Goal: Navigation & Orientation: Find specific page/section

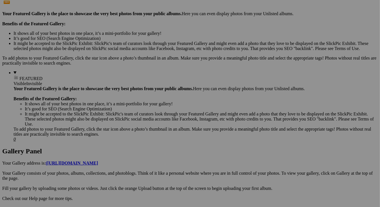
scroll to position [197, 0]
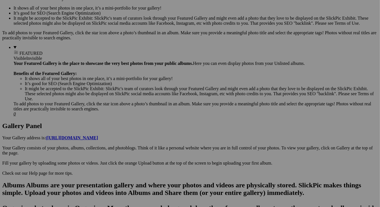
scroll to position [197, 0]
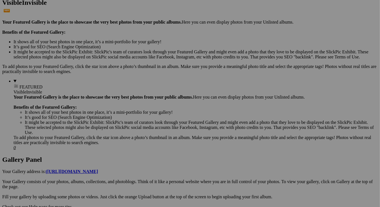
scroll to position [169, 0]
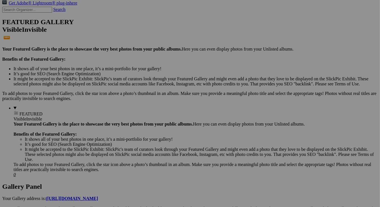
scroll to position [169, 0]
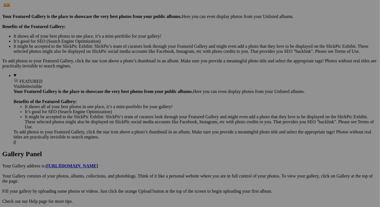
scroll to position [169, 0]
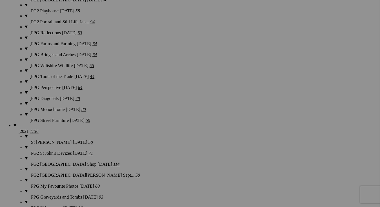
scroll to position [1879, 0]
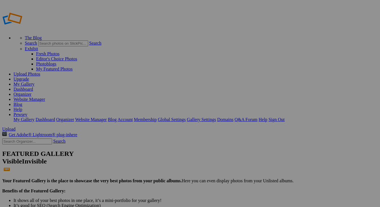
scroll to position [169, 0]
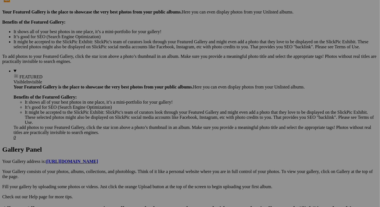
scroll to position [169, 0]
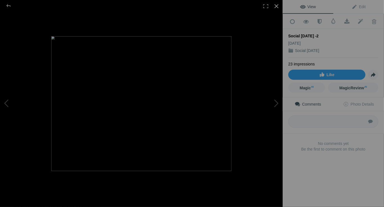
click at [276, 6] on div at bounding box center [276, 6] width 12 height 12
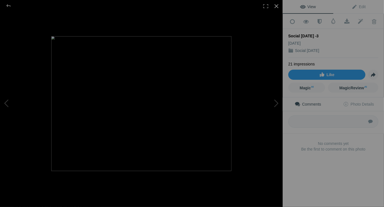
click at [276, 6] on div at bounding box center [276, 6] width 12 height 12
